Goal: Navigation & Orientation: Find specific page/section

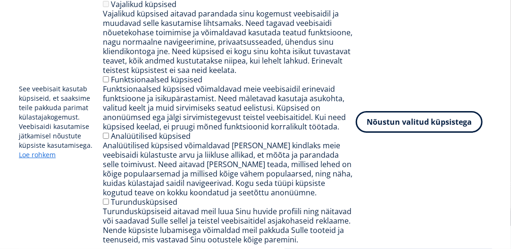
click at [300, 182] on div "Analüütilised küpsised võimaldavad meil teha kindlaks meie veebisaidi külastust…" at bounding box center [229, 169] width 253 height 57
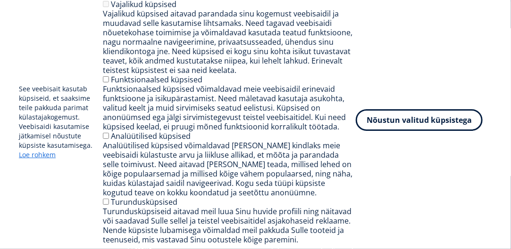
click at [455, 126] on button "Nõustun valitud küpsistega" at bounding box center [419, 120] width 127 height 22
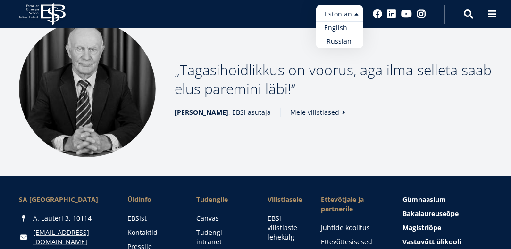
click at [343, 25] on link "English" at bounding box center [339, 28] width 47 height 14
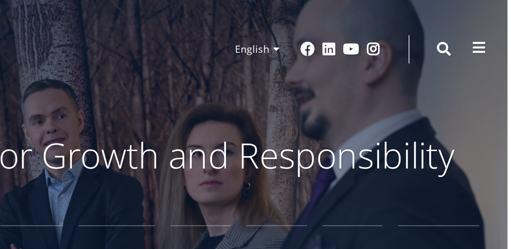
click at [485, 33] on button at bounding box center [491, 32] width 19 height 19
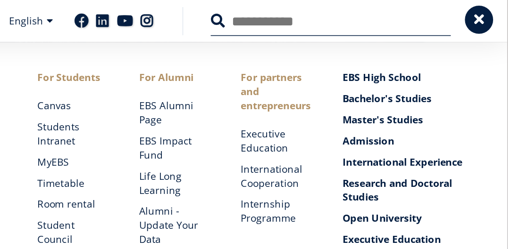
click at [496, 17] on span at bounding box center [491, 12] width 9 height 9
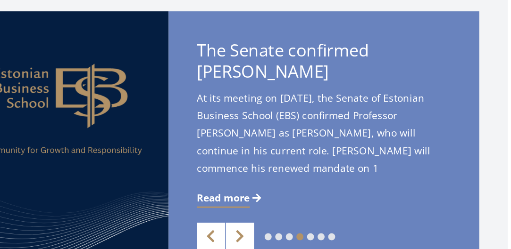
scroll to position [157, 0]
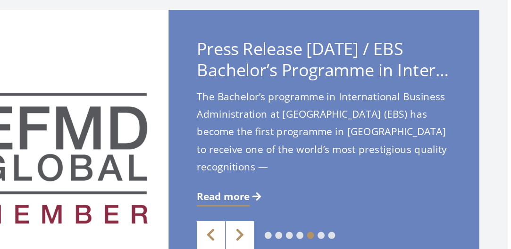
drag, startPoint x: 204, startPoint y: 94, endPoint x: 351, endPoint y: 98, distance: 147.6
click at [351, 98] on div "Press Release [DATE] / EBS Bachelor’s Programme in International Business Admin…" at bounding box center [387, 181] width 207 height 186
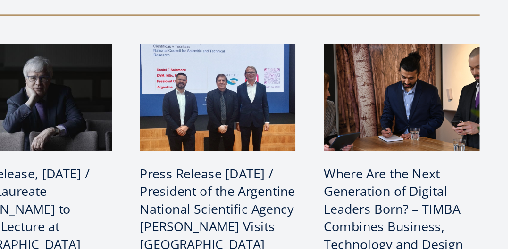
scroll to position [426, 0]
